Goal: Consume media (video, audio)

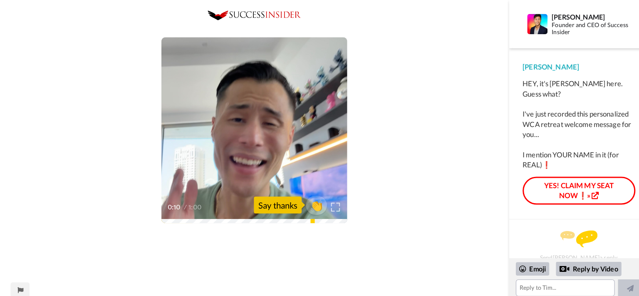
click at [331, 202] on img at bounding box center [330, 203] width 9 height 9
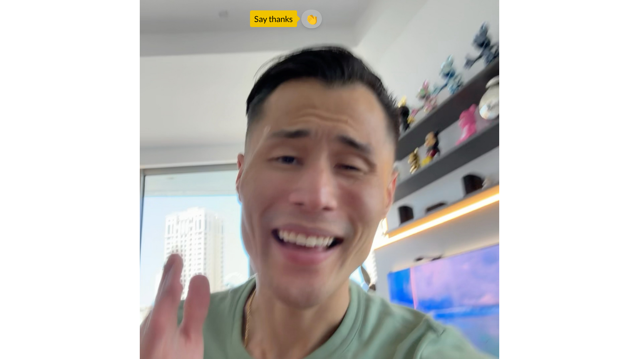
click at [432, 122] on video at bounding box center [319, 179] width 639 height 359
click at [622, 34] on video at bounding box center [319, 179] width 639 height 359
click at [13, 85] on video at bounding box center [319, 179] width 639 height 359
drag, startPoint x: 13, startPoint y: 85, endPoint x: 506, endPoint y: 257, distance: 522.1
click at [506, 257] on video at bounding box center [319, 179] width 639 height 359
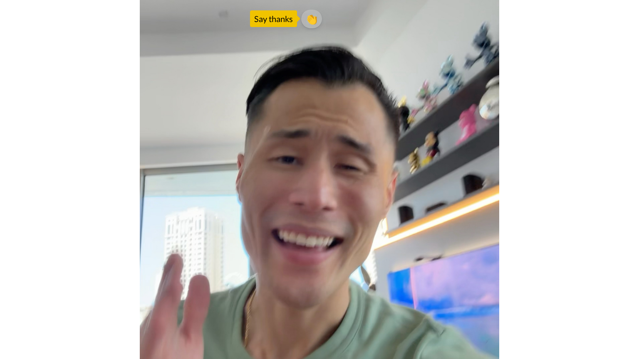
click at [506, 257] on video at bounding box center [319, 179] width 639 height 359
drag, startPoint x: 500, startPoint y: 276, endPoint x: 506, endPoint y: 257, distance: 20.2
click at [506, 257] on video at bounding box center [319, 179] width 639 height 359
click at [592, 284] on video at bounding box center [319, 179] width 639 height 359
click at [612, 295] on video at bounding box center [319, 179] width 639 height 359
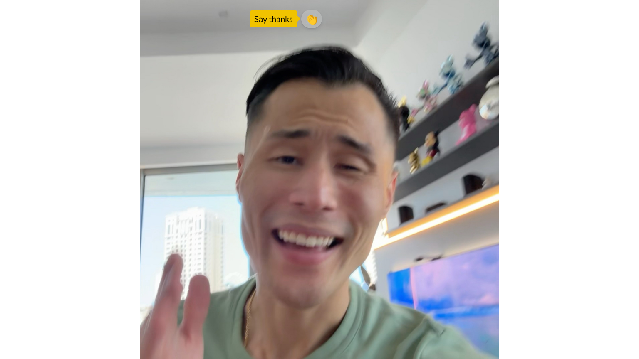
click at [320, 239] on video at bounding box center [319, 179] width 639 height 359
click at [324, 101] on video at bounding box center [319, 179] width 639 height 359
